Goal: Information Seeking & Learning: Learn about a topic

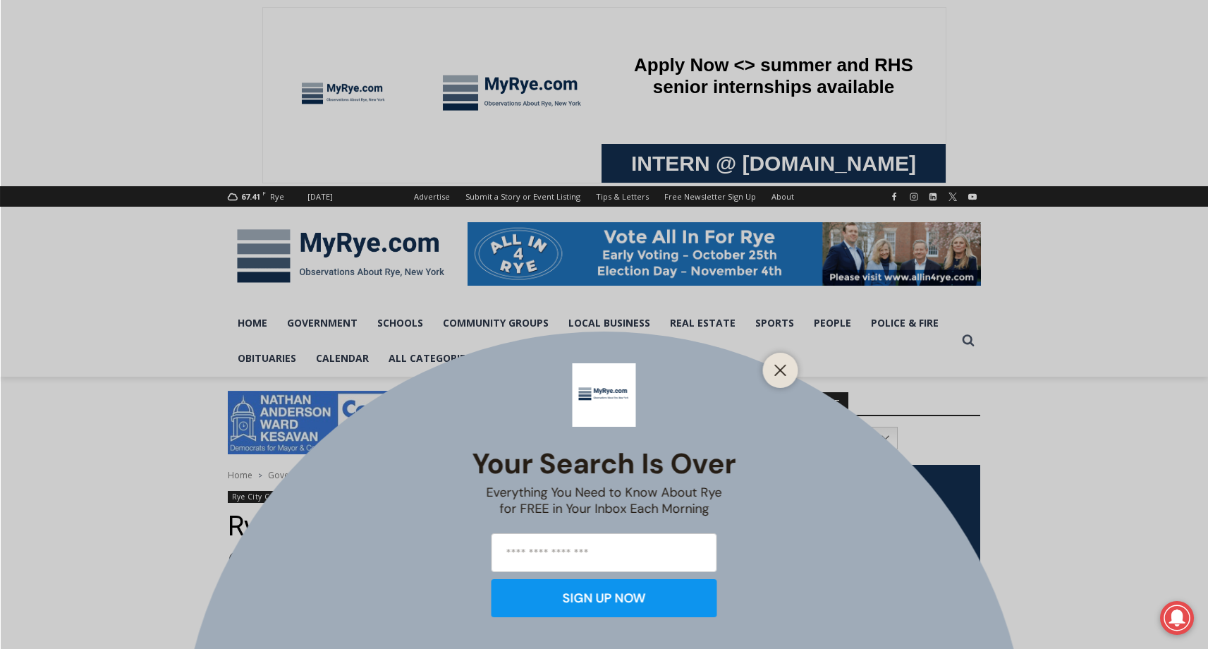
click at [131, 305] on div "Your Search is Over Everything You Need to Know About Rye for FREE in Your Inbo…" at bounding box center [604, 324] width 1208 height 649
click at [791, 372] on div at bounding box center [780, 370] width 35 height 35
click at [781, 370] on line "Close" at bounding box center [780, 370] width 10 height 10
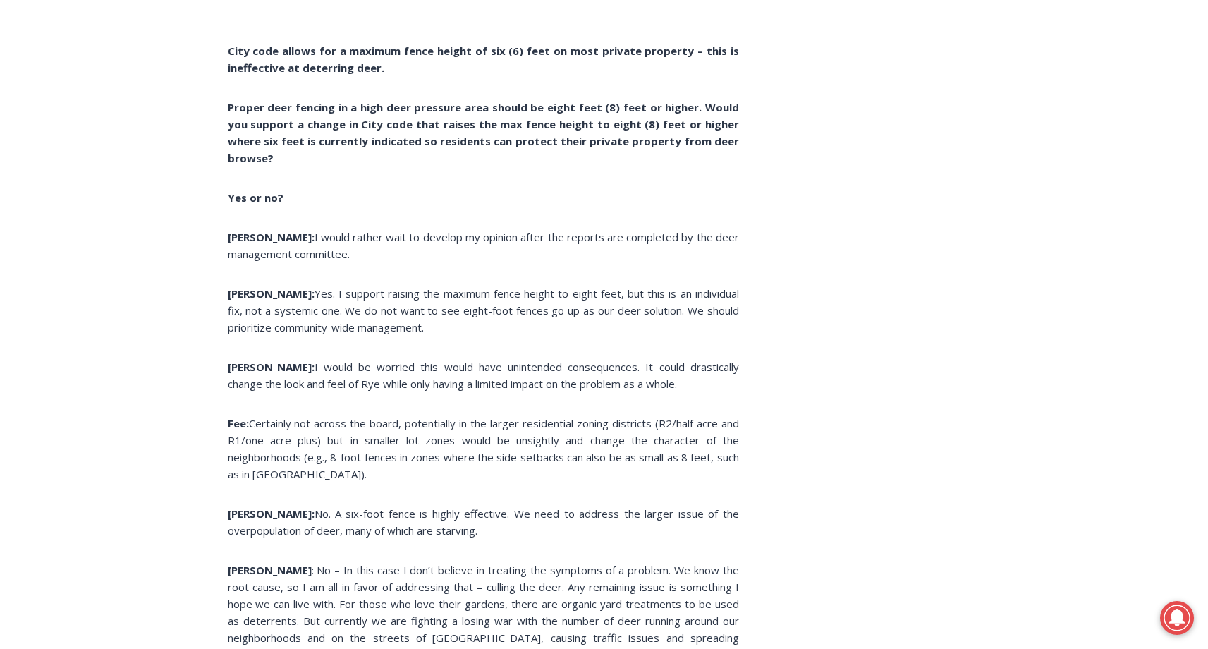
scroll to position [3048, 0]
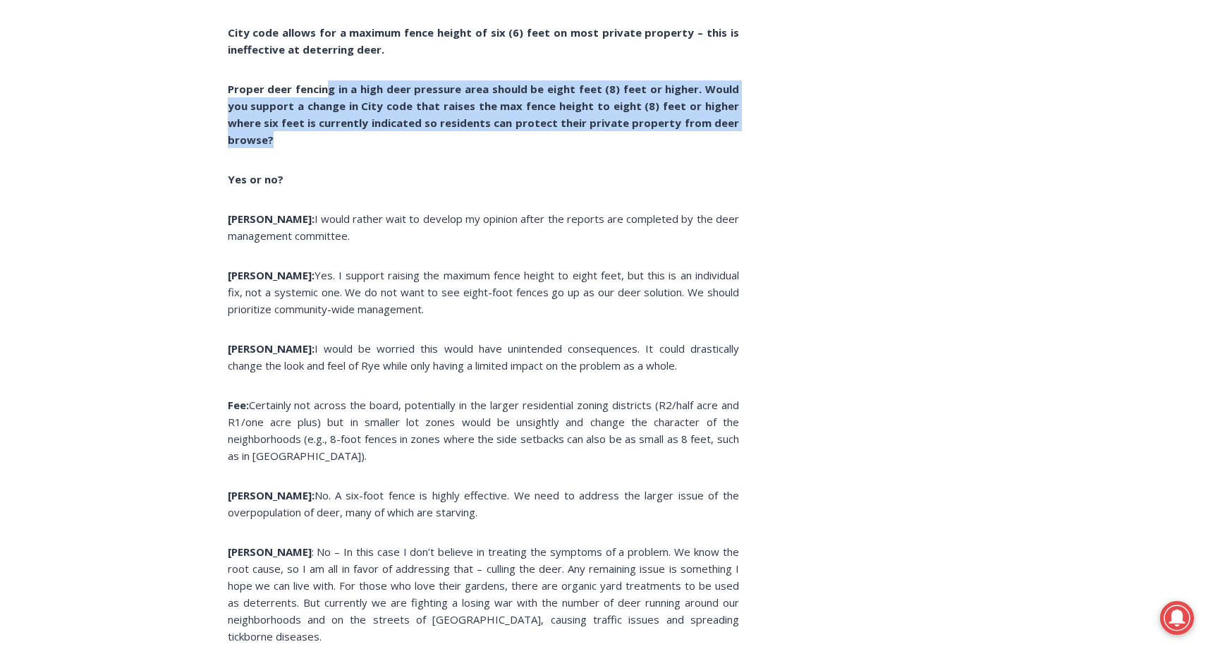
drag, startPoint x: 324, startPoint y: 98, endPoint x: 337, endPoint y: 149, distance: 52.3
click at [337, 148] on p "Proper deer fencing in a high deer pressure area should be eight feet (8) feet …" at bounding box center [483, 114] width 511 height 68
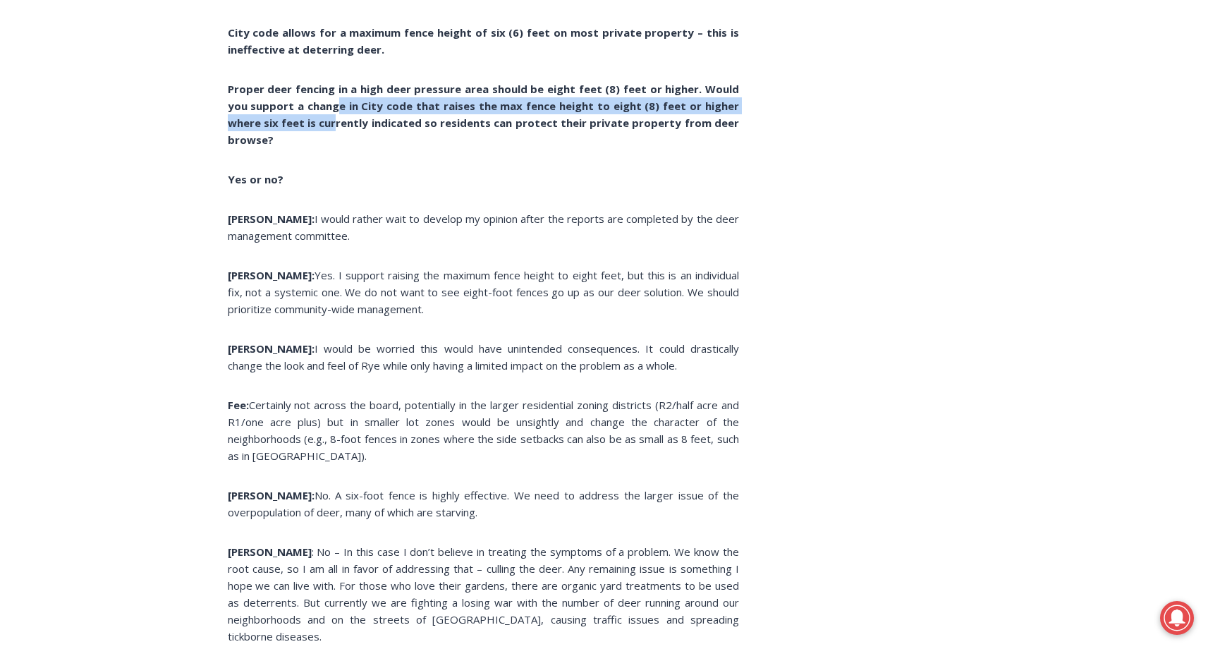
click at [340, 125] on b "Proper deer fencing in a high deer pressure area should be eight feet (8) feet …" at bounding box center [483, 114] width 511 height 65
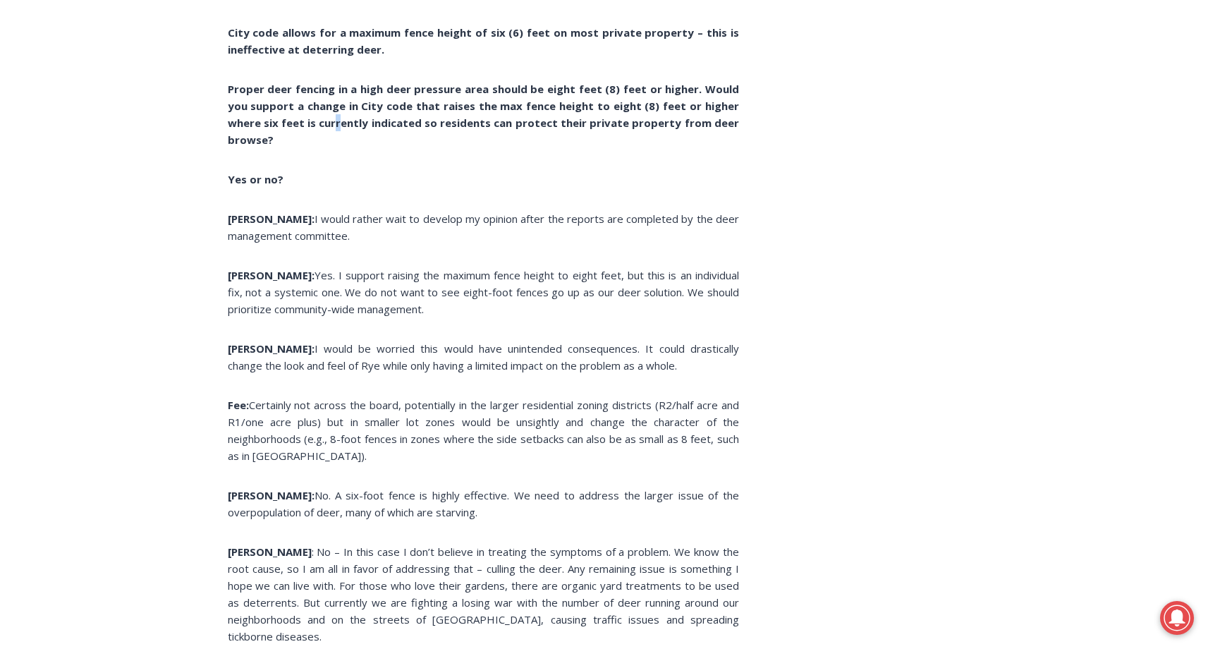
drag, startPoint x: 340, startPoint y: 125, endPoint x: 342, endPoint y: 133, distance: 8.7
click at [342, 133] on p "Proper deer fencing in a high deer pressure area should be eight feet (8) feet …" at bounding box center [483, 114] width 511 height 68
drag, startPoint x: 342, startPoint y: 133, endPoint x: 343, endPoint y: 152, distance: 19.1
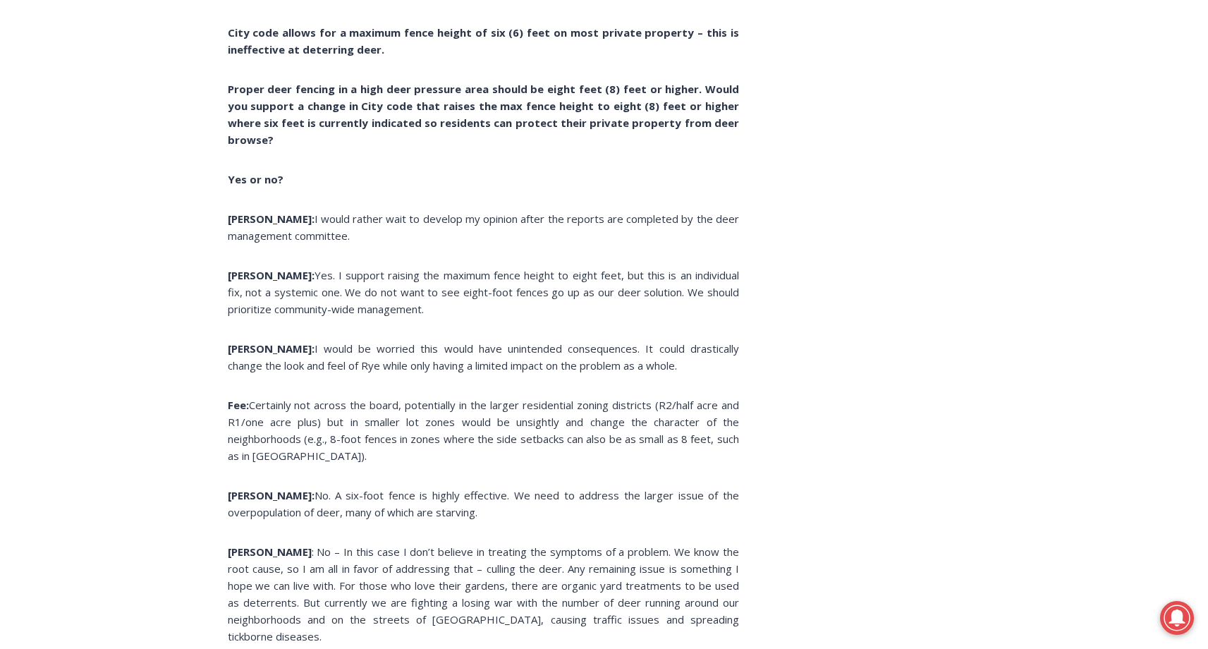
drag, startPoint x: 316, startPoint y: 221, endPoint x: 338, endPoint y: 272, distance: 55.9
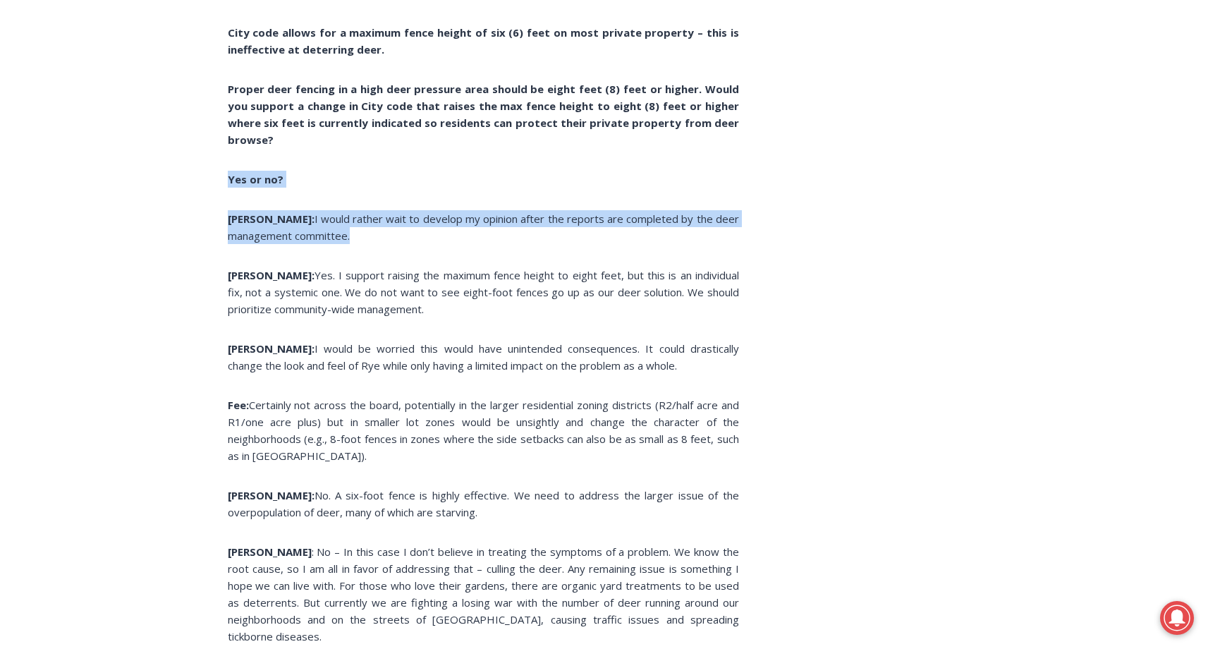
drag, startPoint x: 319, startPoint y: 165, endPoint x: 342, endPoint y: 263, distance: 100.6
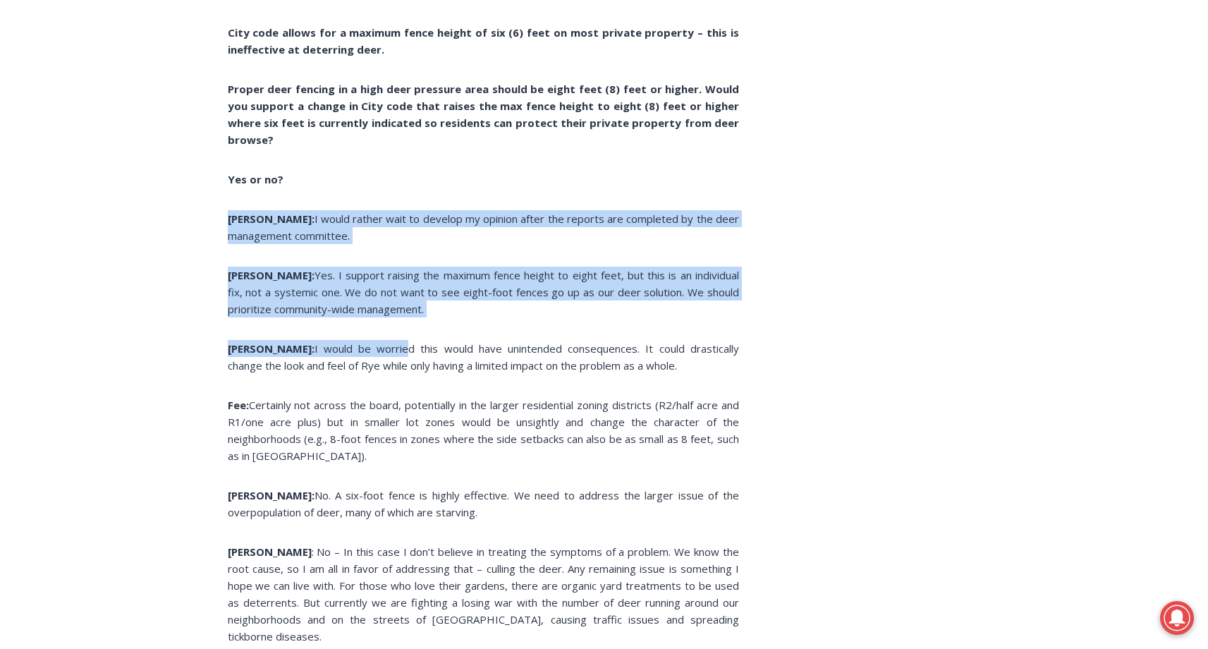
drag, startPoint x: 349, startPoint y: 288, endPoint x: 351, endPoint y: 347, distance: 58.6
click at [351, 346] on span "I would be worried this would have unintended consequences. It could drasticall…" at bounding box center [483, 356] width 511 height 31
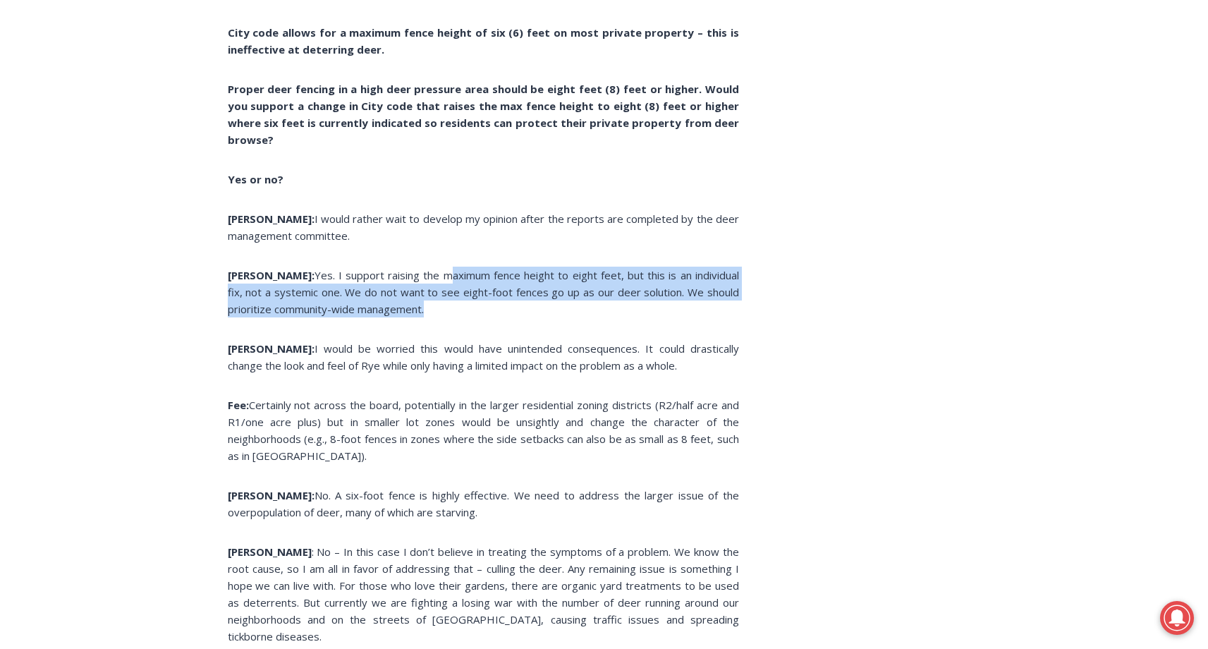
drag, startPoint x: 409, startPoint y: 281, endPoint x: 421, endPoint y: 319, distance: 40.6
click at [421, 317] on p "[PERSON_NAME]: Yes. I support raising the maximum fence height to eight feet, b…" at bounding box center [483, 292] width 511 height 51
click at [420, 317] on p "[PERSON_NAME]: Yes. I support raising the maximum fence height to eight feet, b…" at bounding box center [483, 292] width 511 height 51
click at [412, 311] on p "[PERSON_NAME]: Yes. I support raising the maximum fence height to eight feet, b…" at bounding box center [483, 292] width 511 height 51
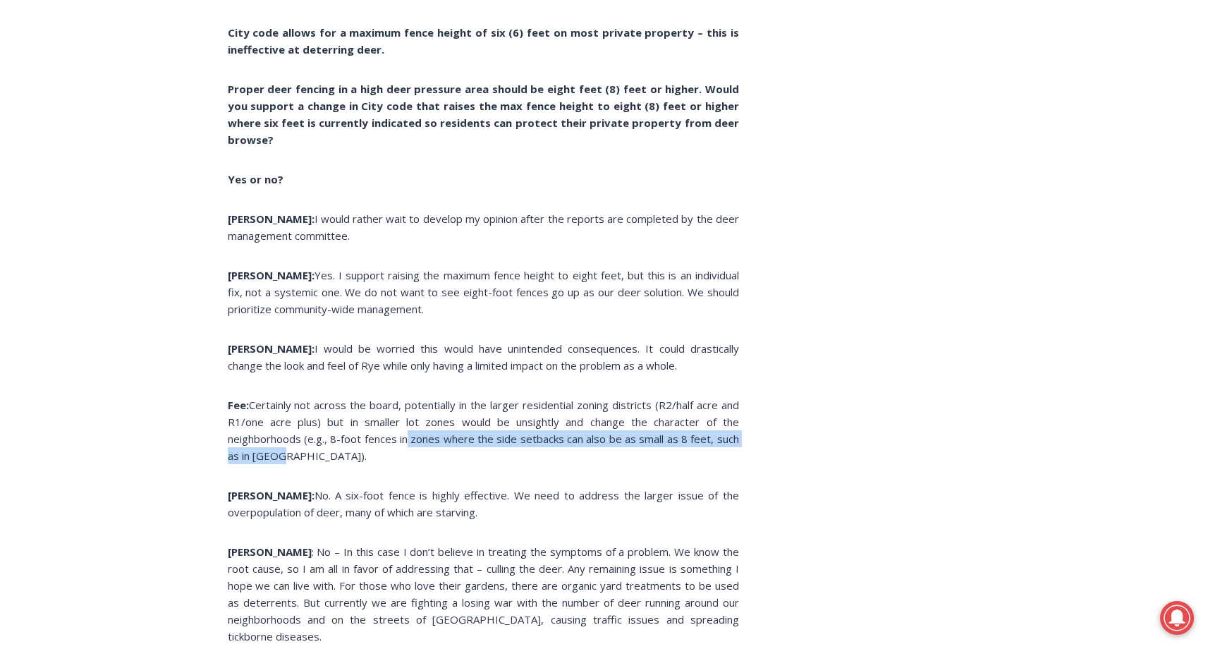
drag, startPoint x: 401, startPoint y: 436, endPoint x: 410, endPoint y: 458, distance: 23.4
click at [410, 458] on p "Fee: Certainly not across the board, potentially in the larger residential zoni…" at bounding box center [483, 430] width 511 height 68
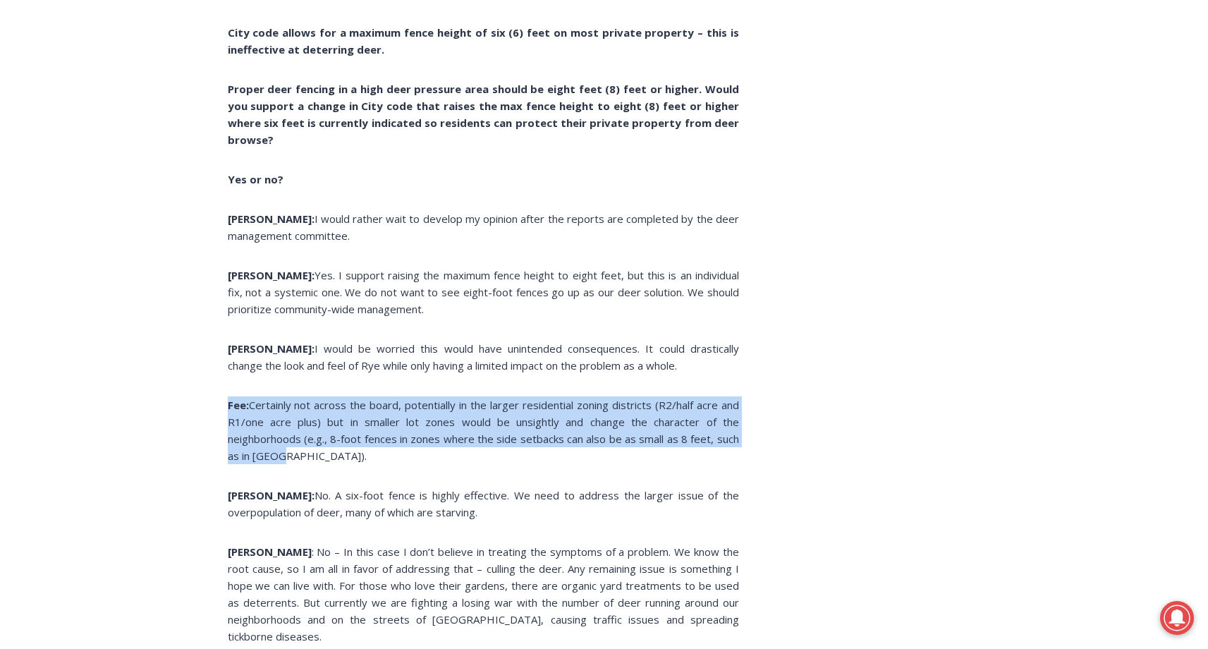
drag, startPoint x: 388, startPoint y: 380, endPoint x: 396, endPoint y: 455, distance: 75.2
click at [396, 455] on p "Fee: Certainly not across the board, potentially in the larger residential zoni…" at bounding box center [483, 430] width 511 height 68
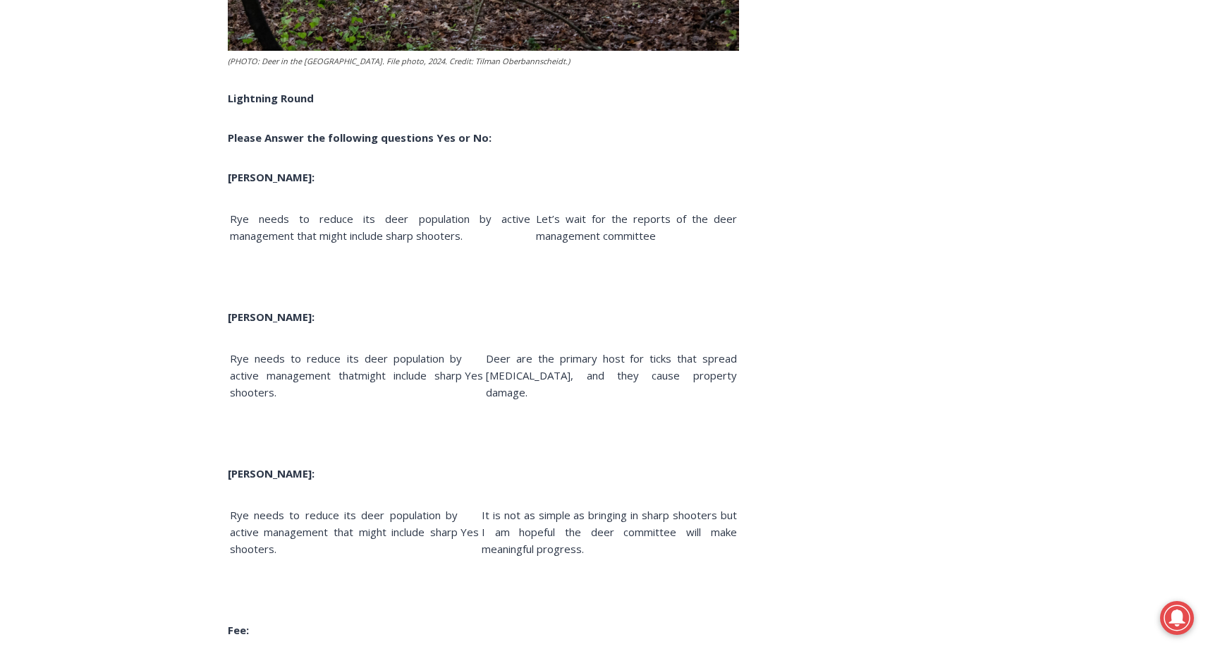
scroll to position [4066, 0]
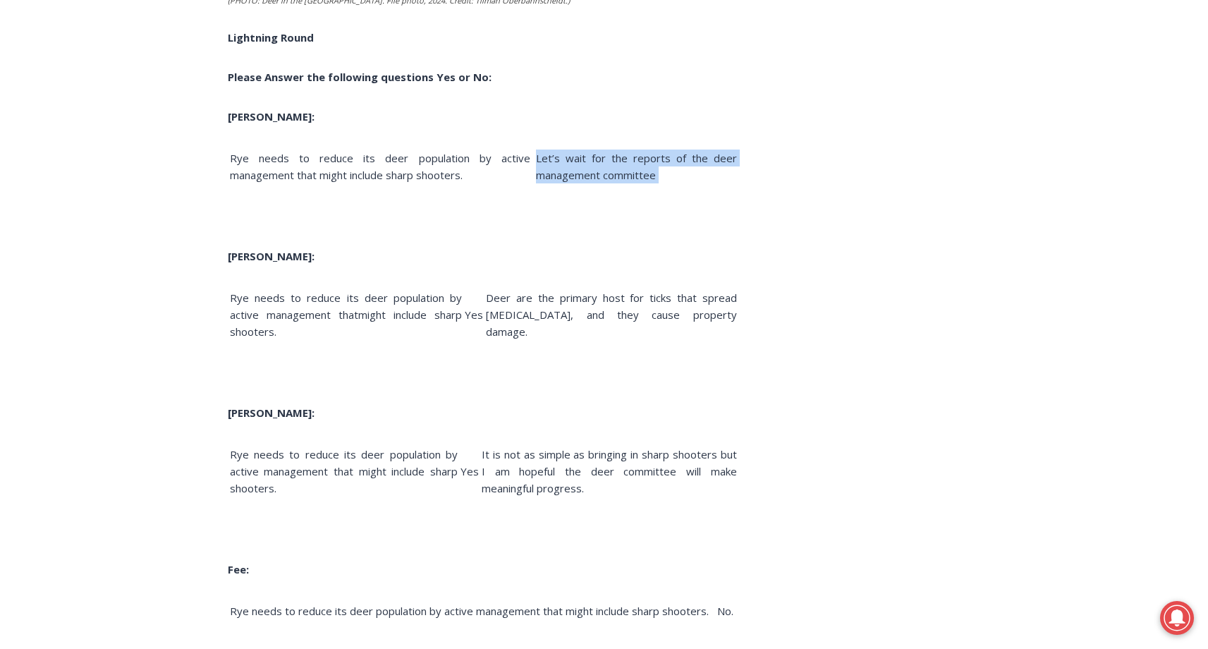
drag, startPoint x: 534, startPoint y: 145, endPoint x: 544, endPoint y: 175, distance: 31.7
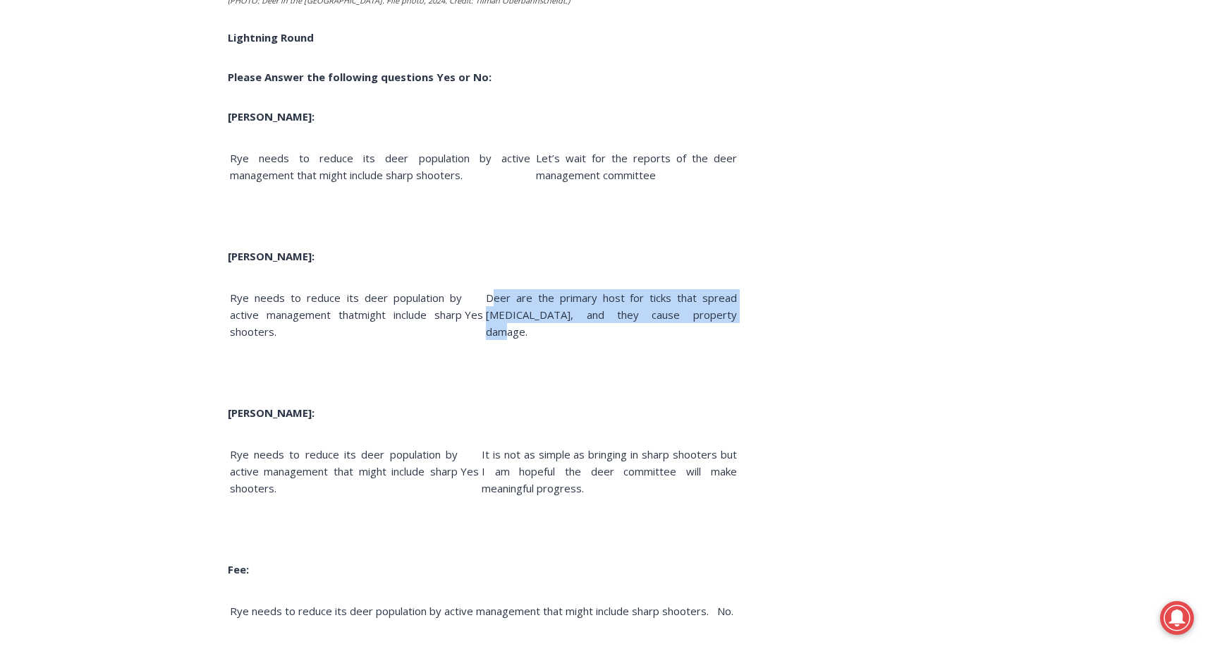
drag, startPoint x: 513, startPoint y: 285, endPoint x: 536, endPoint y: 321, distance: 42.8
click at [536, 321] on span "Deer are the primary host for ticks that spread [MEDICAL_DATA], and they cause …" at bounding box center [611, 314] width 251 height 48
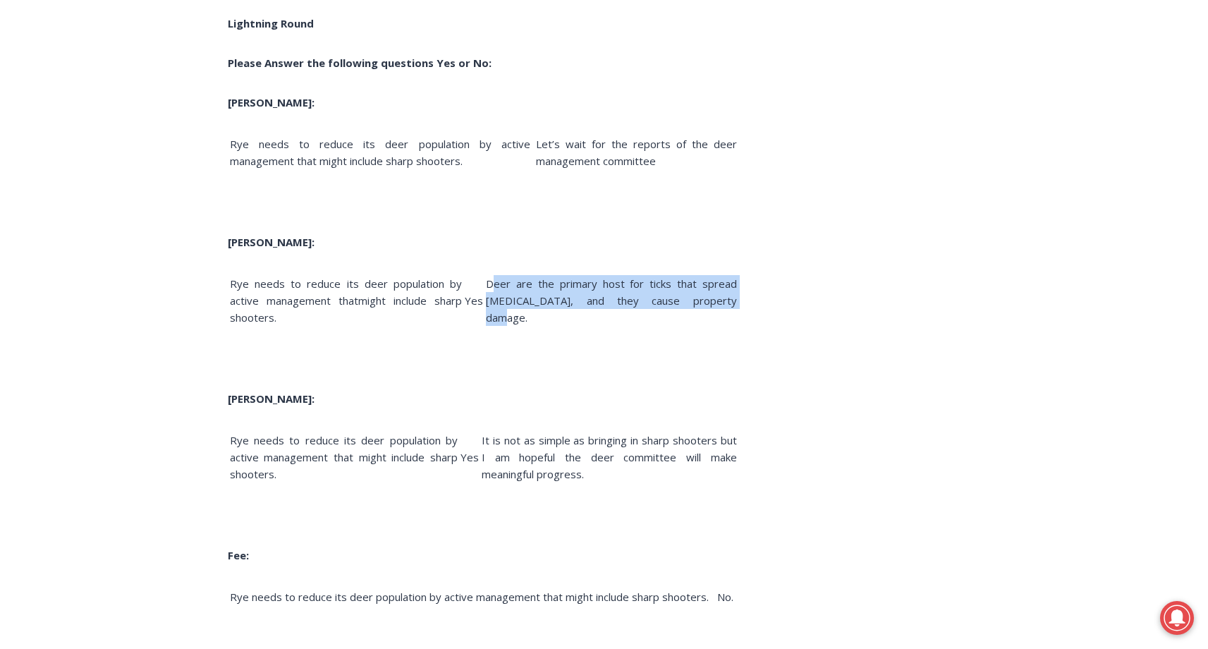
scroll to position [4084, 0]
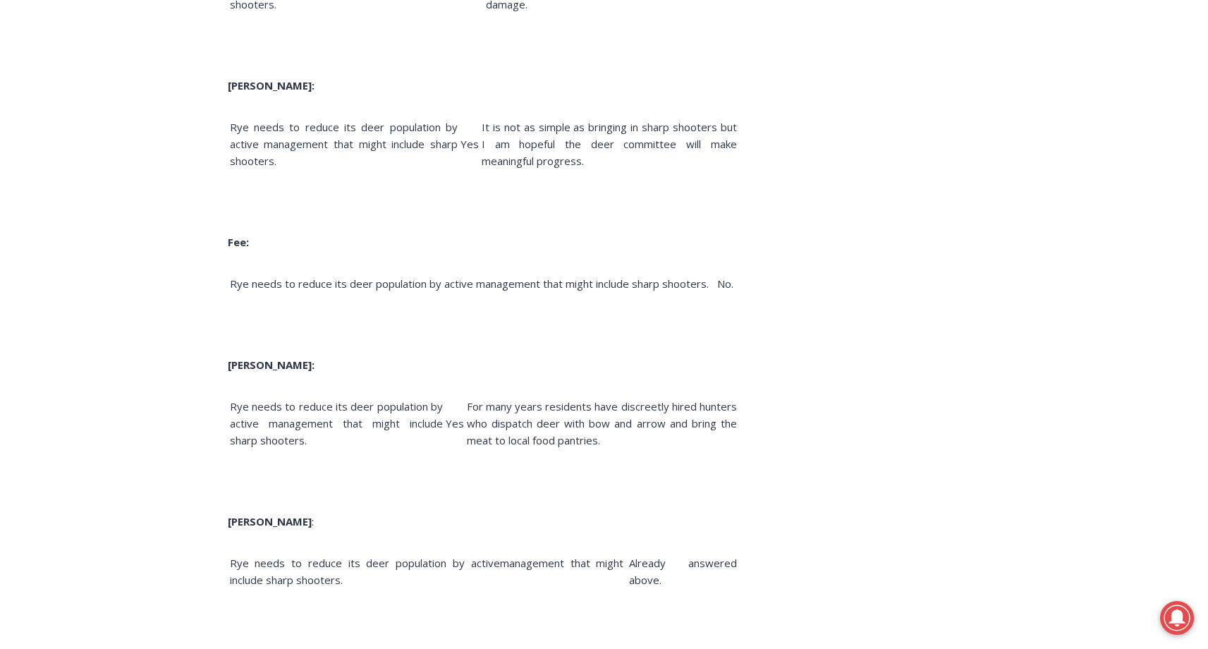
click at [537, 317] on p at bounding box center [483, 325] width 511 height 17
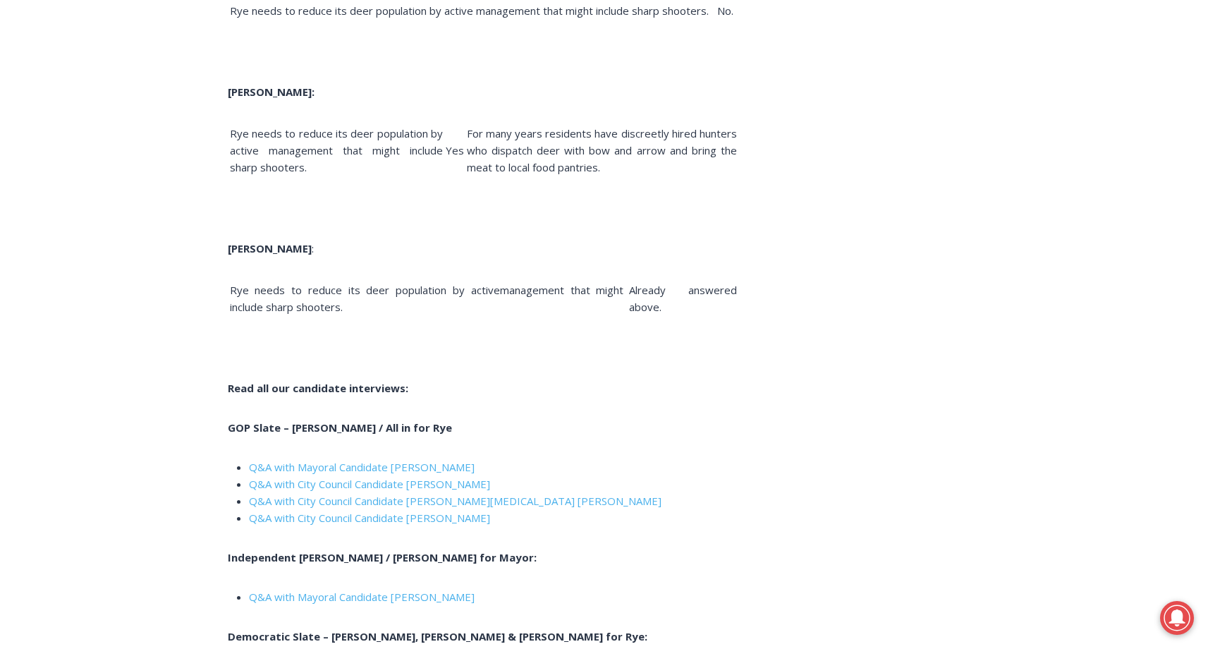
scroll to position [4802, 0]
